Goal: Transaction & Acquisition: Purchase product/service

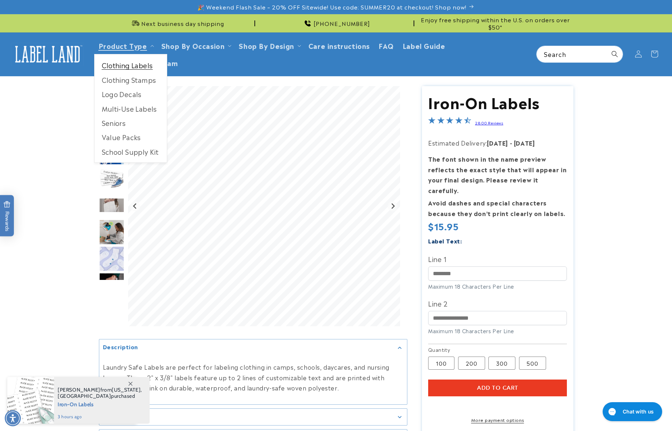
click at [135, 67] on link "Clothing Labels" at bounding box center [131, 65] width 72 height 14
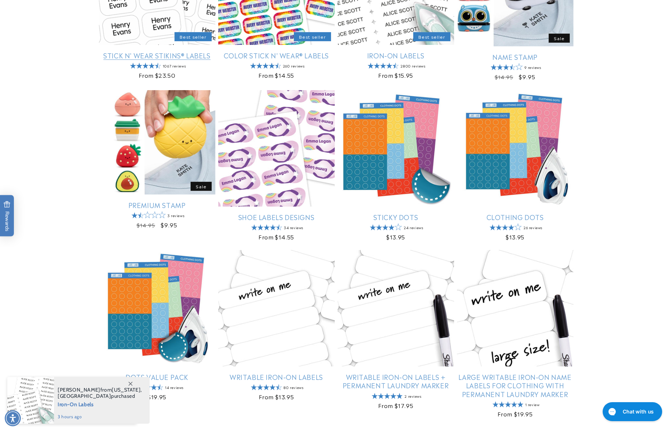
scroll to position [229, 0]
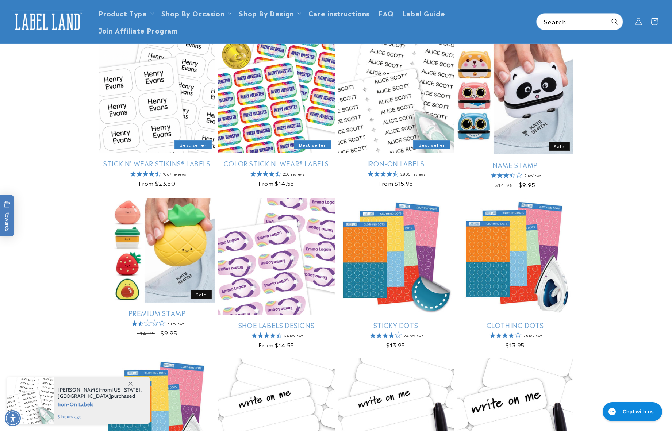
click at [154, 159] on link "Stick N' Wear Stikins® Labels" at bounding box center [157, 163] width 117 height 8
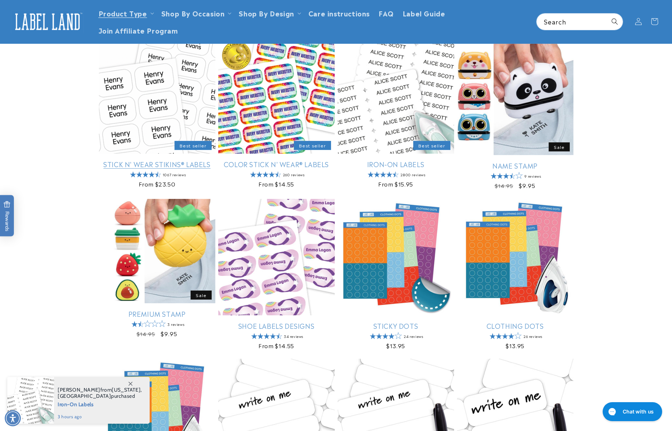
scroll to position [109, 0]
